Goal: Task Accomplishment & Management: Use online tool/utility

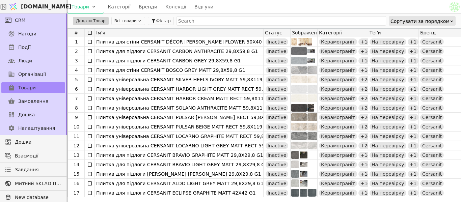
click at [138, 21] on icon at bounding box center [139, 20] width 2 height 1
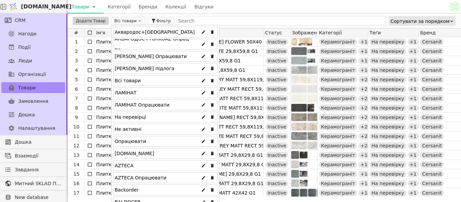
click at [160, 34] on div "Аквародос+[GEOGRAPHIC_DATA]" at bounding box center [165, 32] width 105 height 11
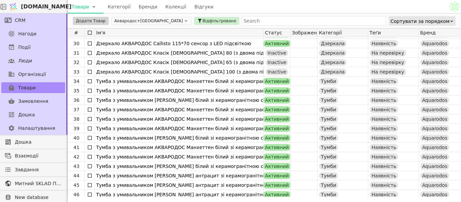
scroll to position [270, 0]
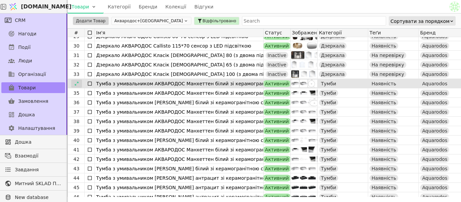
click at [78, 82] on icon at bounding box center [76, 83] width 5 height 5
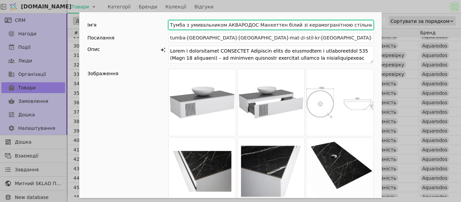
drag, startPoint x: 218, startPoint y: 24, endPoint x: 272, endPoint y: 22, distance: 53.4
click at [272, 22] on input "Тумба з умивальником АКВАРОДОС Манхеттен білий зі керамогранітною стільницею 12…" at bounding box center [270, 24] width 205 height 9
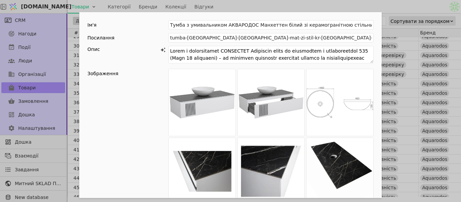
click at [356, 2] on div "Ім'я [PERSON_NAME] з умивальником [PERSON_NAME] білий зі керамогранітною стільн…" at bounding box center [230, 101] width 461 height 202
click at [254, 10] on div "Ім'я [PERSON_NAME] з умивальником [PERSON_NAME] білий зі керамогранітною стільн…" at bounding box center [230, 101] width 461 height 202
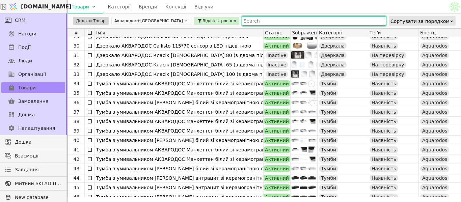
click at [244, 19] on input "text" at bounding box center [314, 20] width 144 height 9
paste input "[PERSON_NAME]"
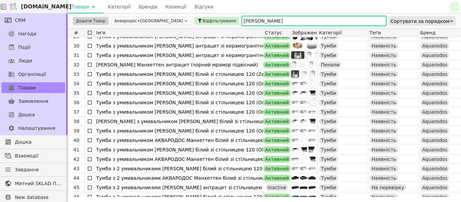
type input "[PERSON_NAME]"
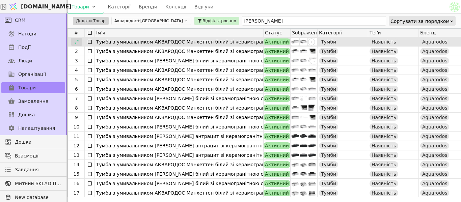
click at [80, 40] on div at bounding box center [76, 42] width 11 height 8
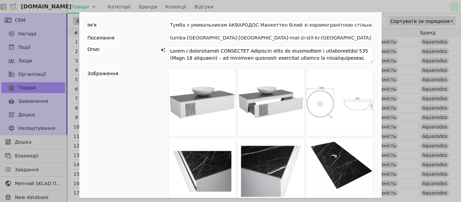
click at [315, 5] on div "Ім'я [PERSON_NAME] з умивальником [PERSON_NAME] білий зі керамогранітною стільн…" at bounding box center [230, 101] width 461 height 202
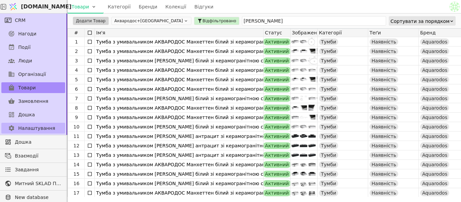
click at [19, 130] on span "Налаштування" at bounding box center [36, 128] width 37 height 7
